Goal: Task Accomplishment & Management: Manage account settings

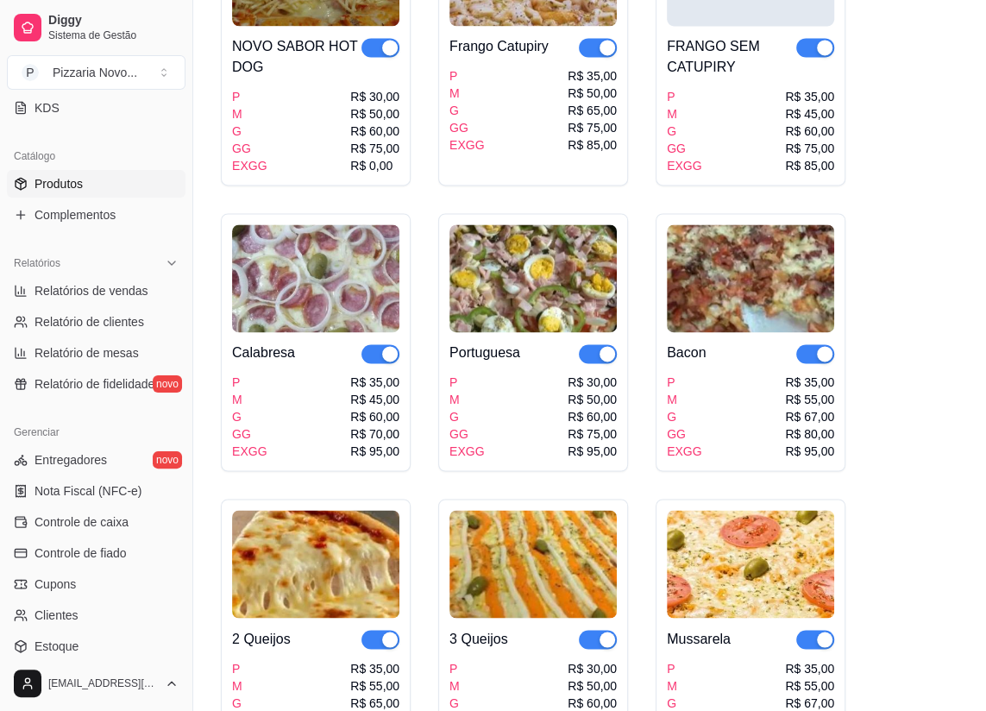
scroll to position [156, 0]
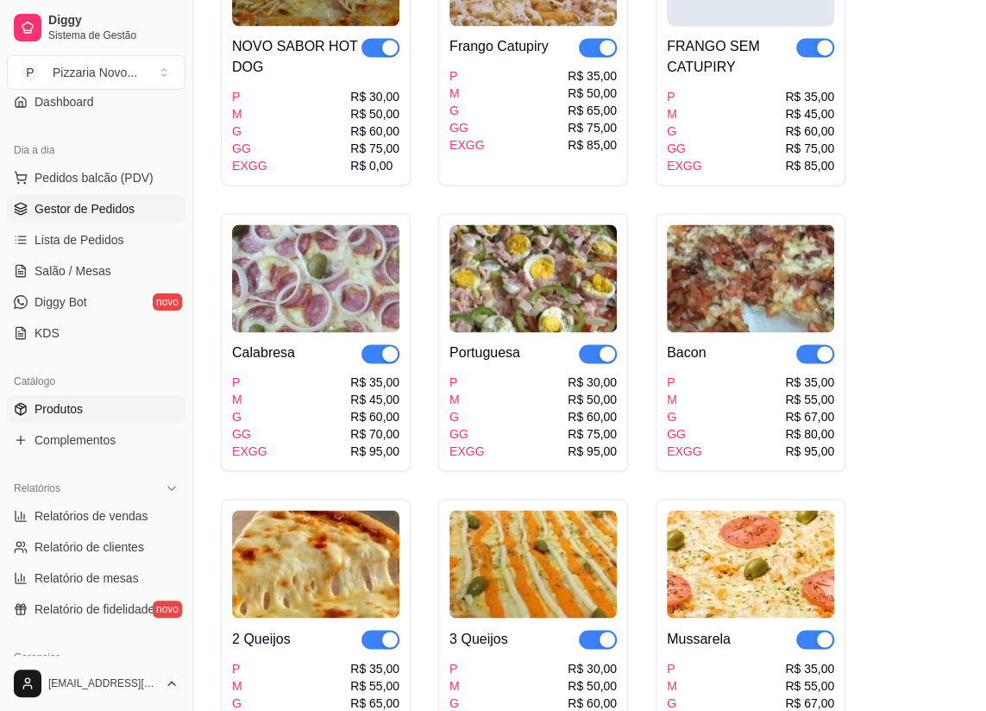
click at [110, 206] on span "Gestor de Pedidos" at bounding box center [84, 208] width 100 height 17
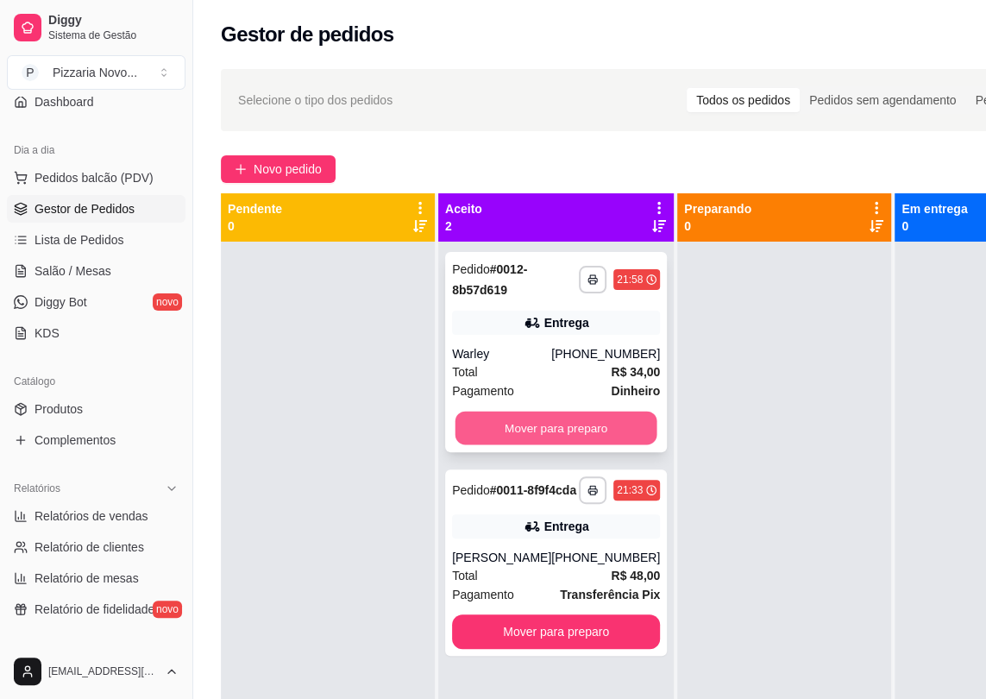
click at [599, 430] on button "Mover para preparo" at bounding box center [556, 428] width 202 height 34
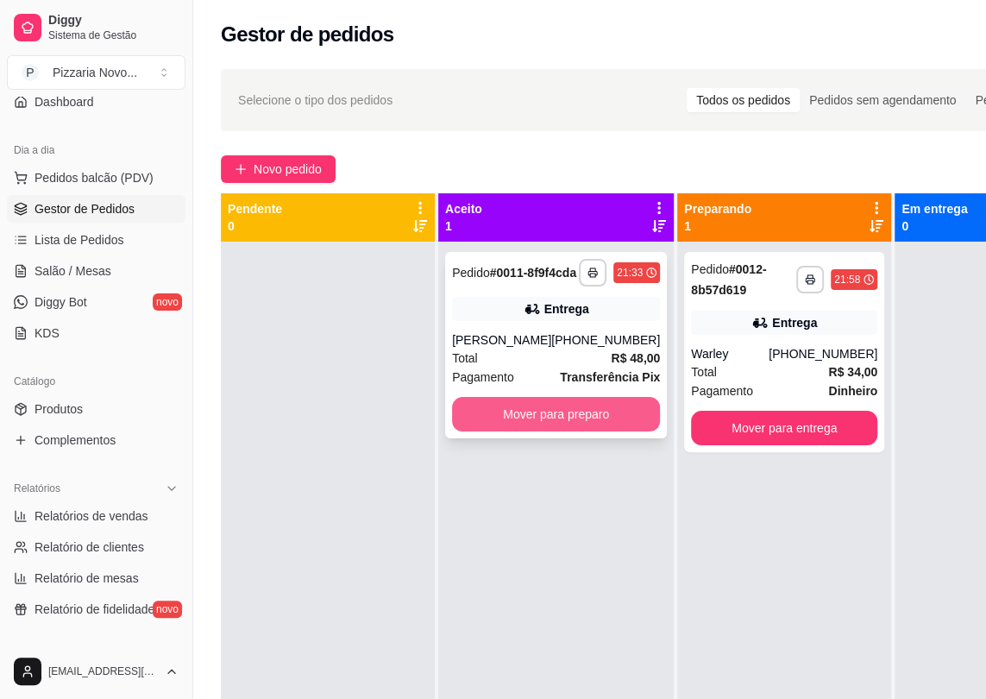
click at [601, 417] on button "Mover para preparo" at bounding box center [556, 414] width 208 height 34
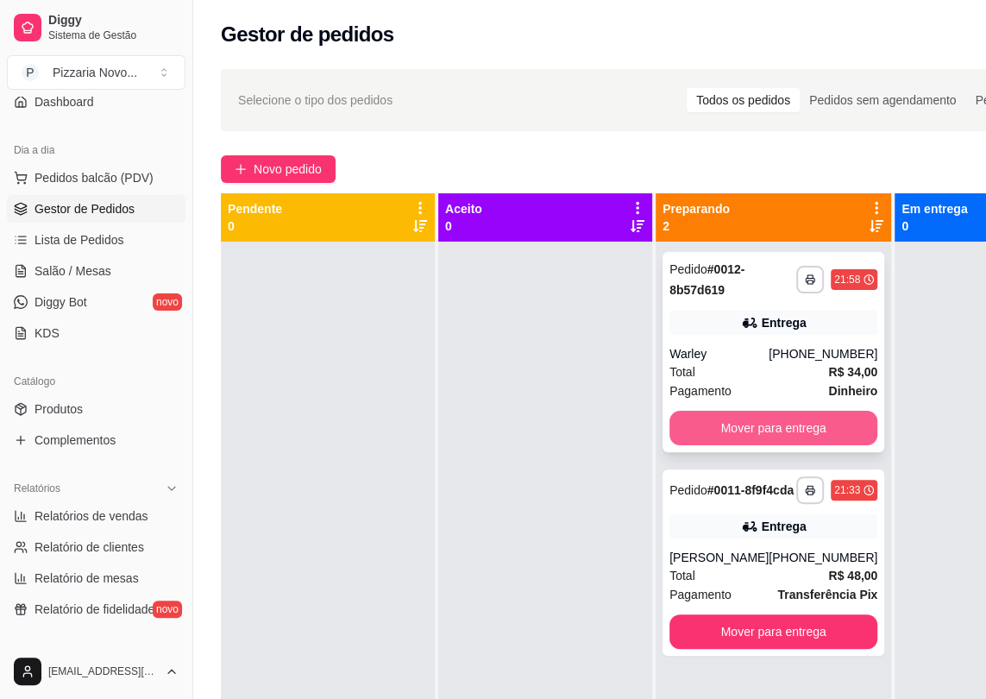
click at [755, 424] on button "Mover para entrega" at bounding box center [773, 427] width 208 height 34
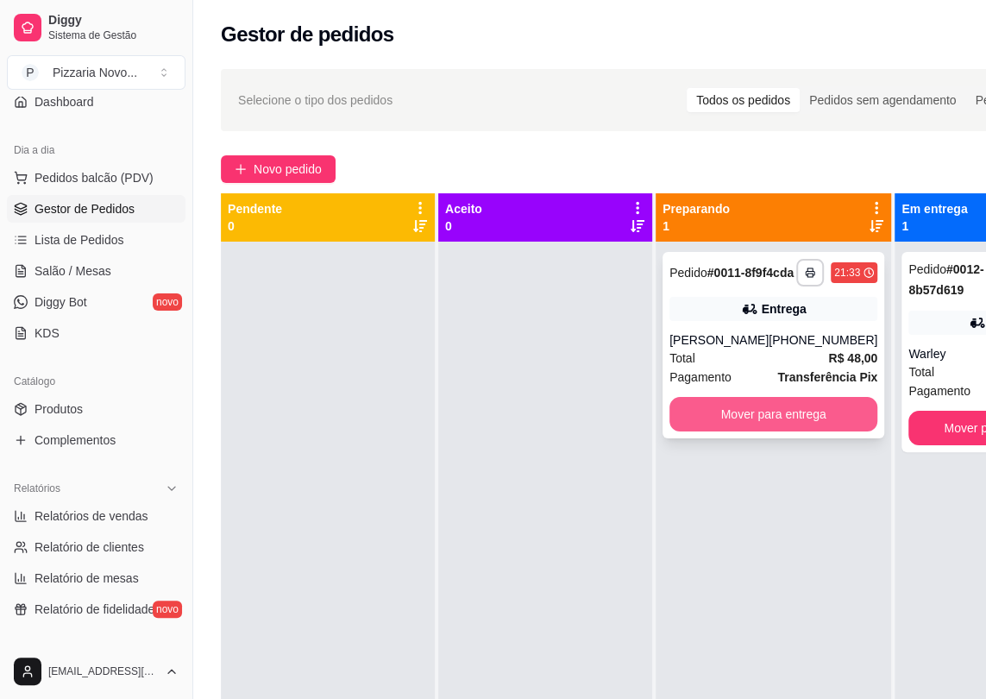
click at [758, 424] on button "Mover para entrega" at bounding box center [773, 414] width 208 height 34
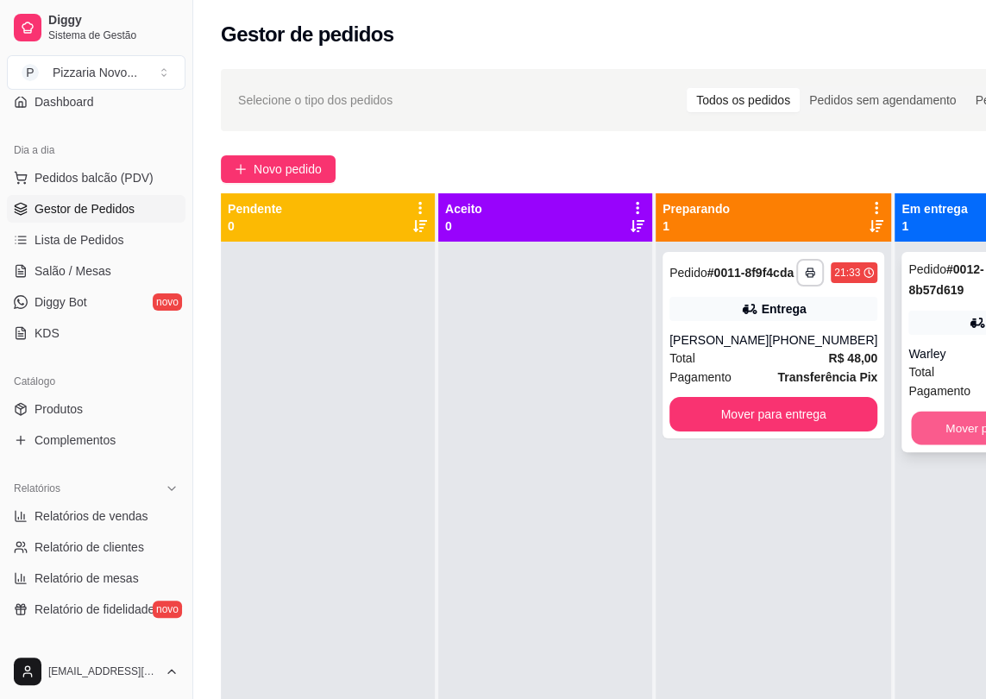
click at [958, 422] on button "Mover para finalizado" at bounding box center [1001, 428] width 181 height 34
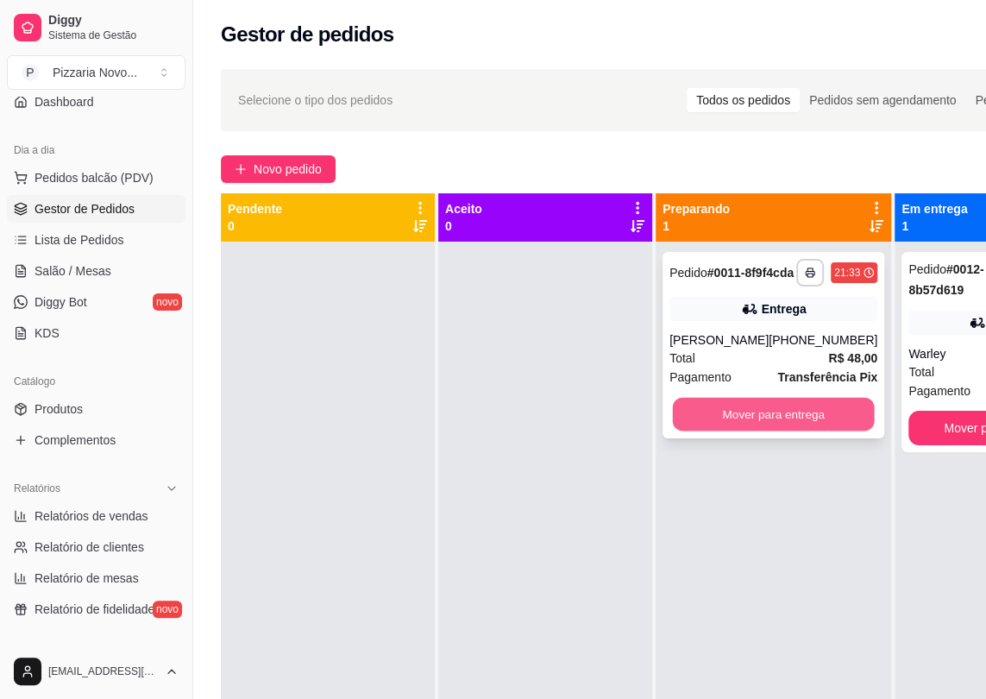
click at [820, 420] on button "Mover para entrega" at bounding box center [774, 415] width 202 height 34
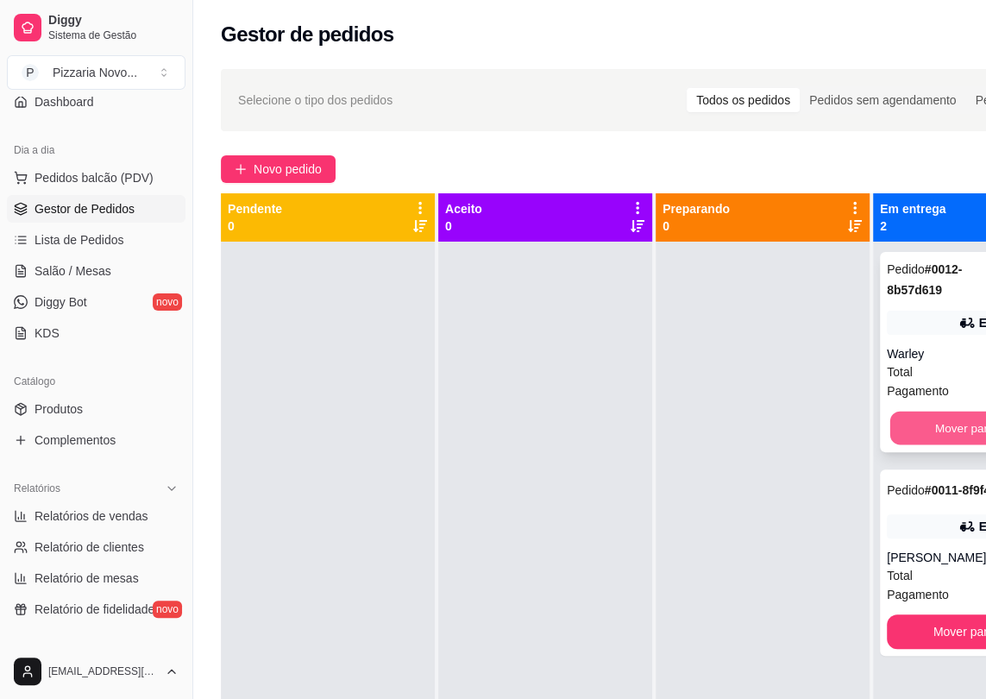
click at [947, 423] on button "Mover para finalizado" at bounding box center [991, 428] width 202 height 34
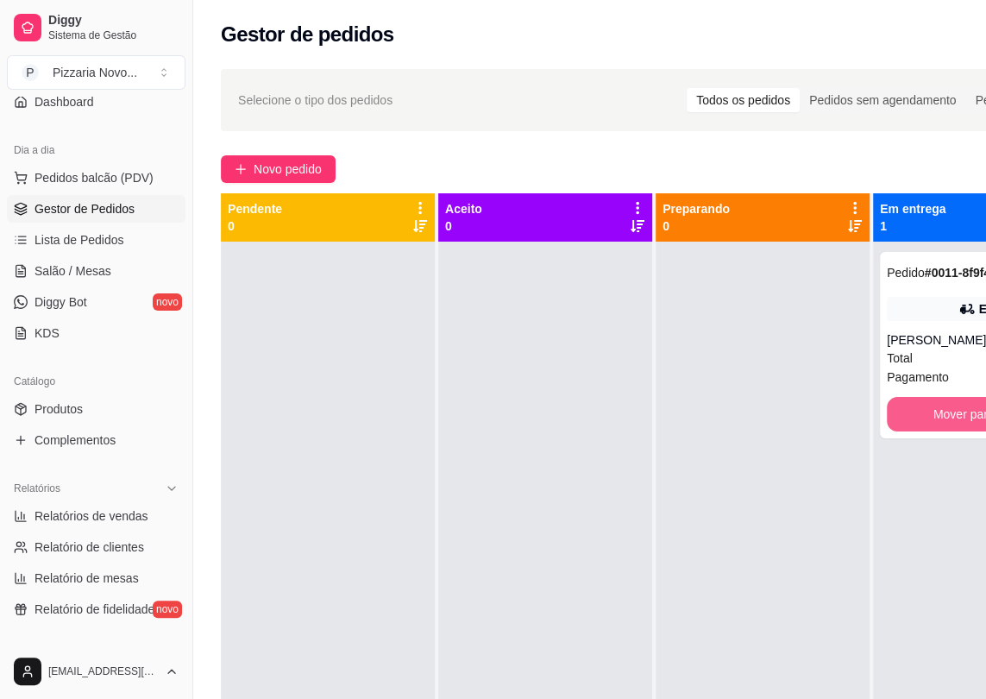
click at [947, 423] on button "Mover para finalizado" at bounding box center [991, 414] width 208 height 34
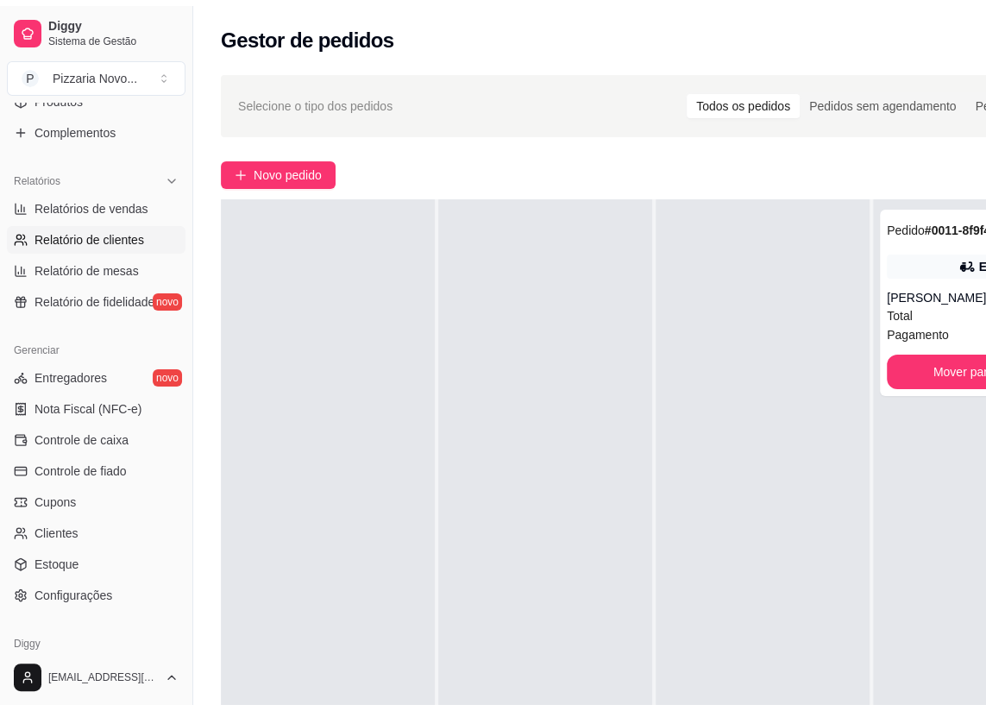
scroll to position [470, 0]
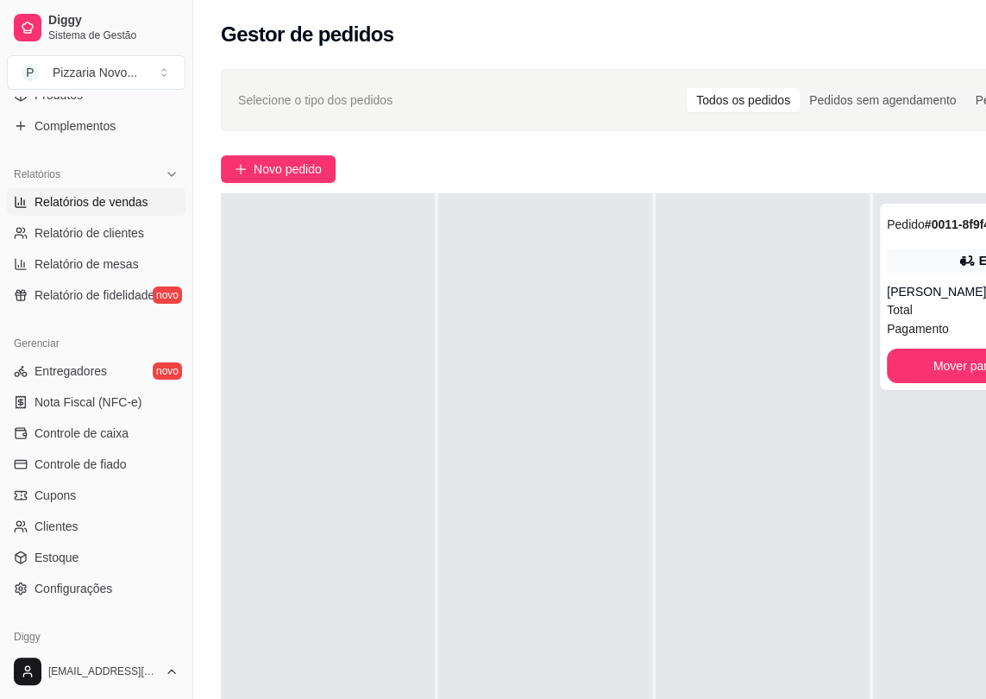
click at [69, 207] on span "Relatórios de vendas" at bounding box center [91, 201] width 114 height 17
select select "ALL"
select select "0"
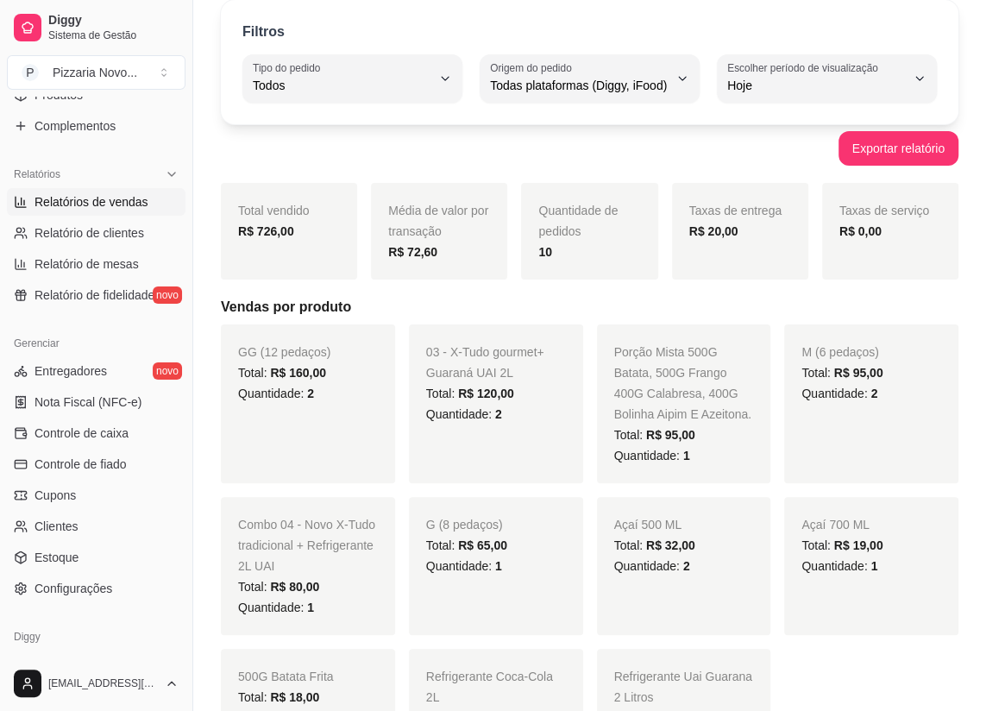
scroll to position [156, 0]
